Goal: Task Accomplishment & Management: Use online tool/utility

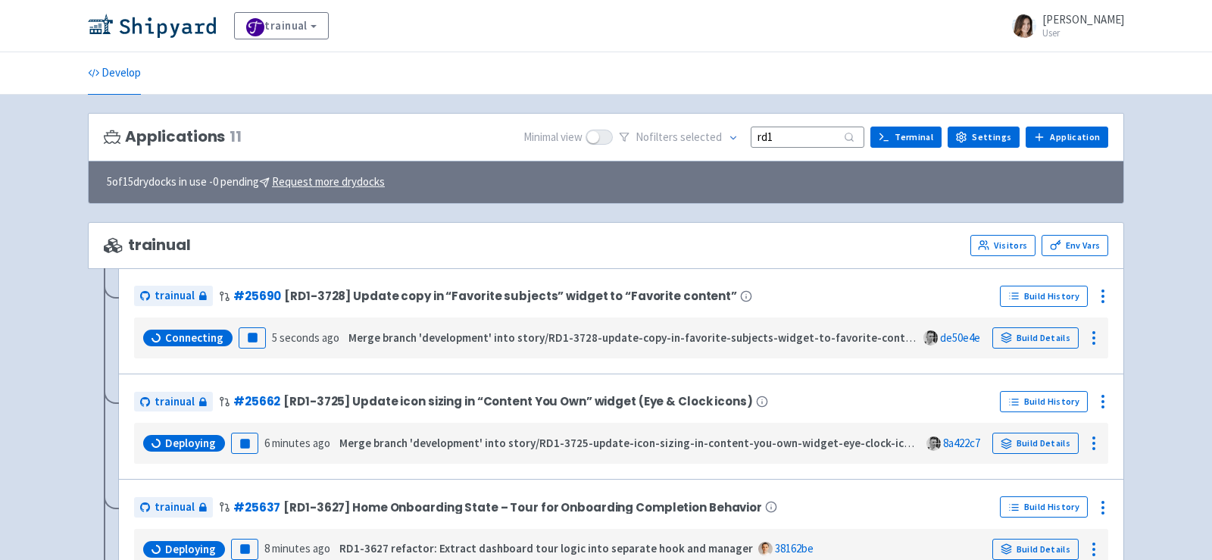
drag, startPoint x: 804, startPoint y: 133, endPoint x: 557, endPoint y: 125, distance: 247.8
click at [557, 126] on div "Minimal view No filter s selected rd1 Terminal Settings Application Terminal" at bounding box center [815, 137] width 585 height 23
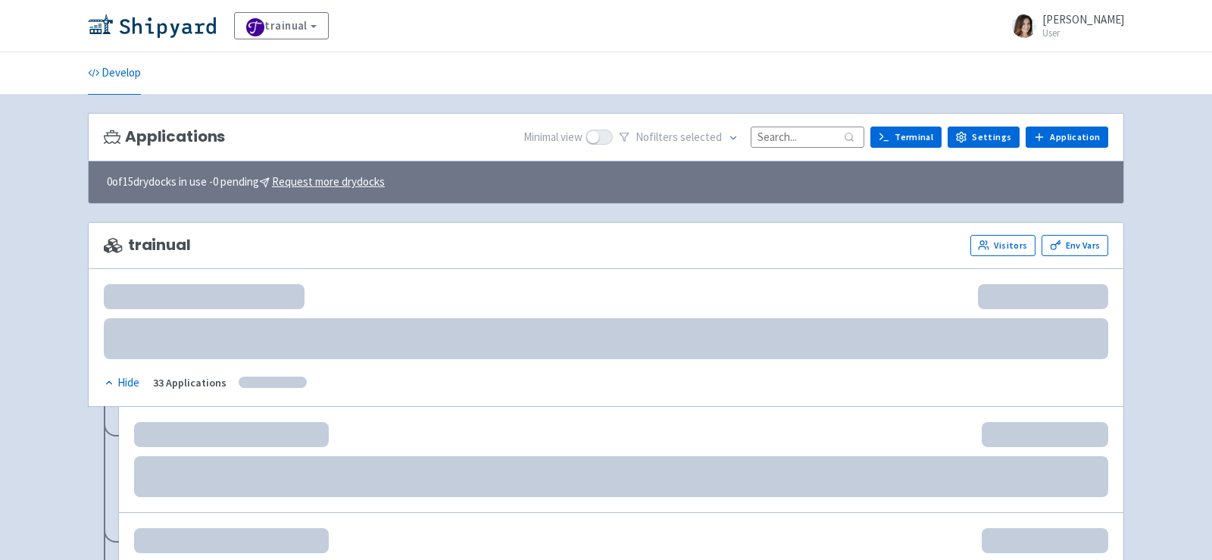
click at [814, 137] on input at bounding box center [808, 136] width 114 height 20
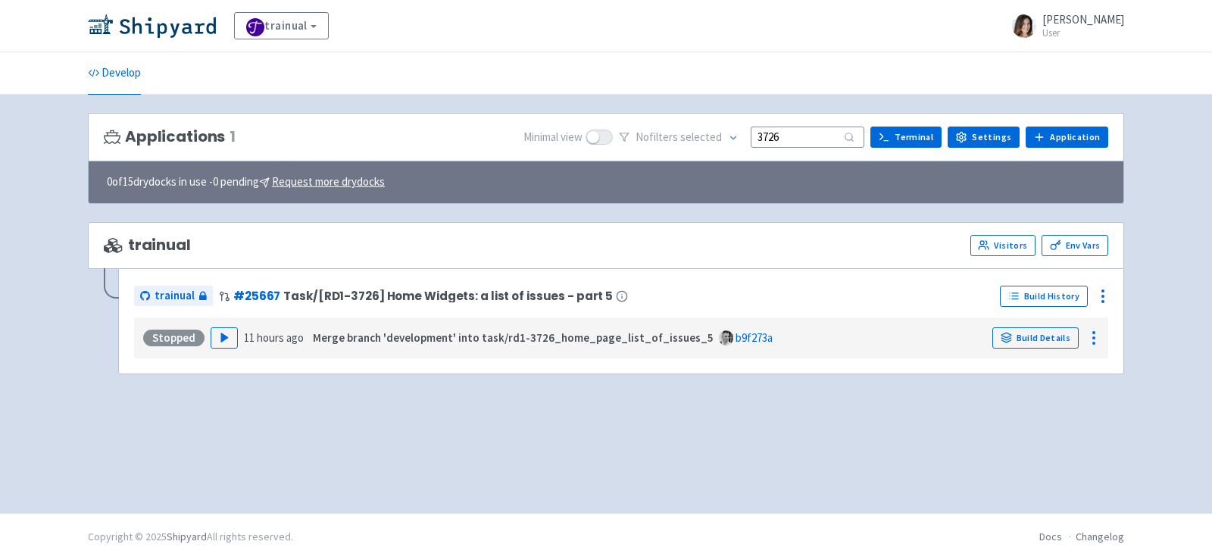
type input "3726"
click at [219, 323] on div "Stopped Play 11 hours ago Merge branch 'development' into task/rd1-3726_home_pa…" at bounding box center [621, 337] width 962 height 29
click at [225, 336] on icon "button" at bounding box center [224, 337] width 11 height 11
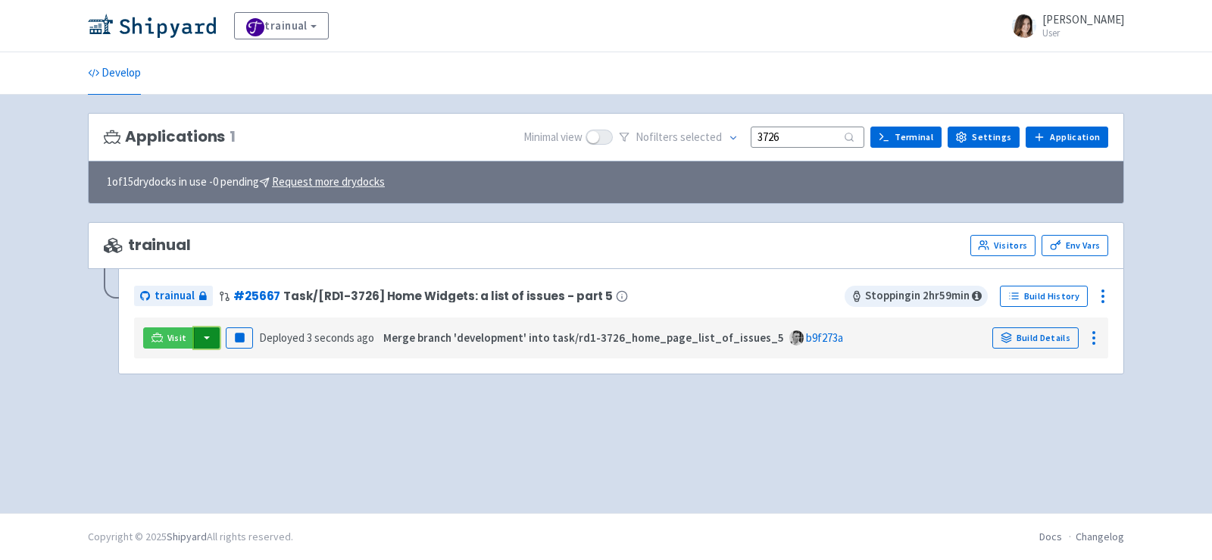
click at [205, 332] on button "button" at bounding box center [207, 337] width 26 height 21
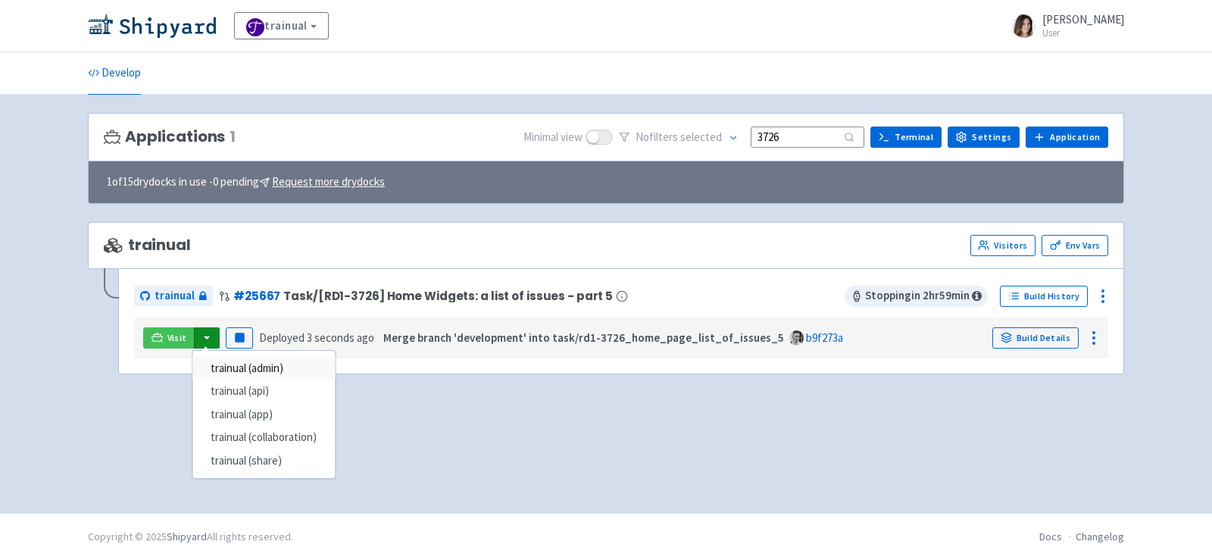
click at [250, 365] on link "trainual (admin)" at bounding box center [263, 368] width 142 height 23
